Goal: Obtain resource: Download file/media

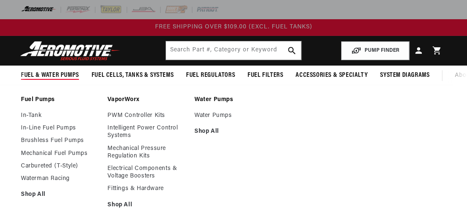
drag, startPoint x: 0, startPoint y: 0, endPoint x: 64, endPoint y: 75, distance: 98.7
click at [64, 75] on span "Fuel & Water Pumps" at bounding box center [50, 75] width 58 height 9
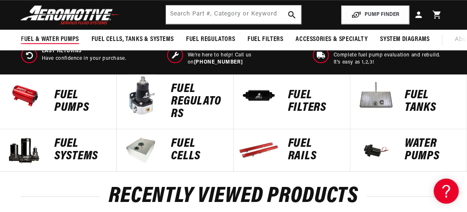
scroll to position [334, 0]
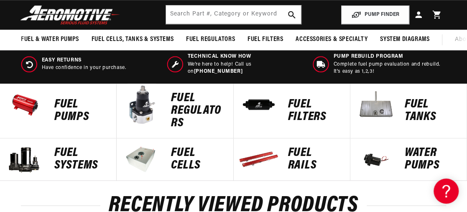
click at [65, 117] on p "Fuel Pumps" at bounding box center [80, 110] width 53 height 25
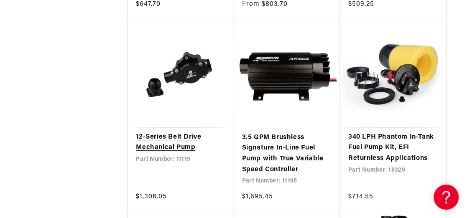
scroll to position [1336, 0]
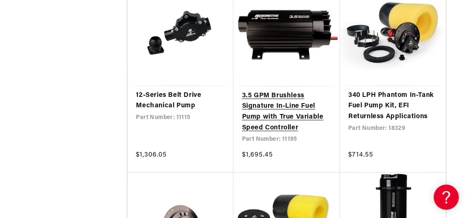
click at [256, 119] on link "3.5 GPM Brushless Signature In-Line Fuel Pump with True Variable Speed Controll…" at bounding box center [285, 112] width 89 height 43
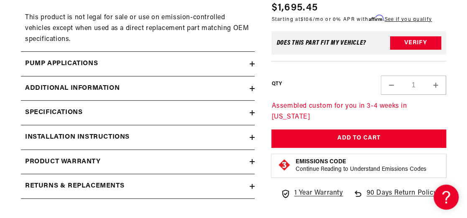
scroll to position [1420, 0]
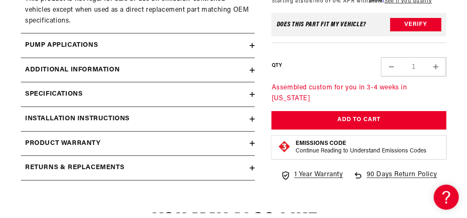
click at [253, 70] on icon at bounding box center [251, 70] width 5 height 0
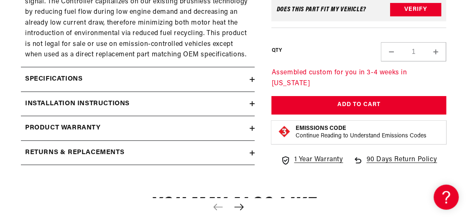
scroll to position [1545, 0]
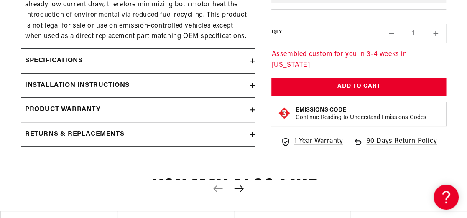
click at [251, 83] on icon at bounding box center [251, 85] width 5 height 5
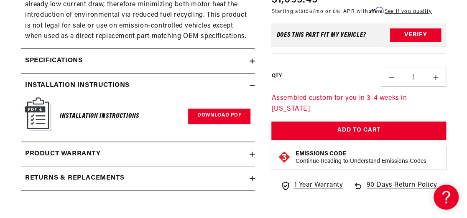
click at [215, 112] on link "Download PDF" at bounding box center [219, 116] width 62 height 15
